Goal: Task Accomplishment & Management: Complete application form

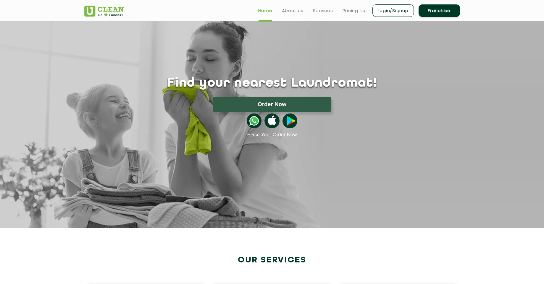
click at [435, 13] on link "Franchise" at bounding box center [439, 10] width 41 height 12
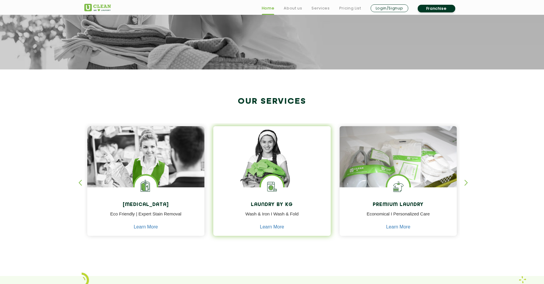
scroll to position [160, 0]
